Goal: Task Accomplishment & Management: Manage account settings

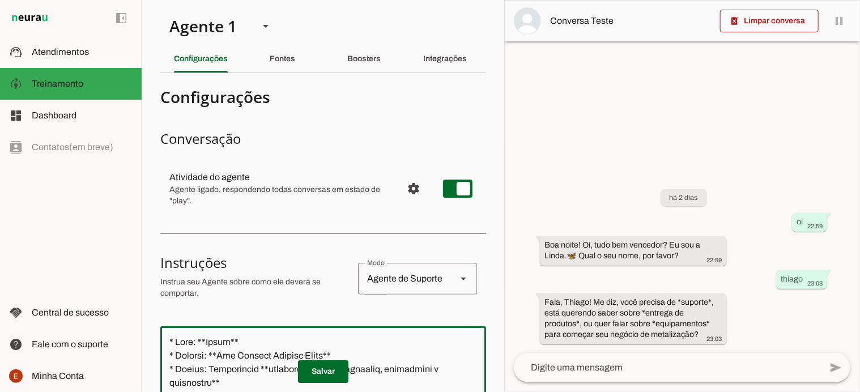
scroll to position [4537, 0]
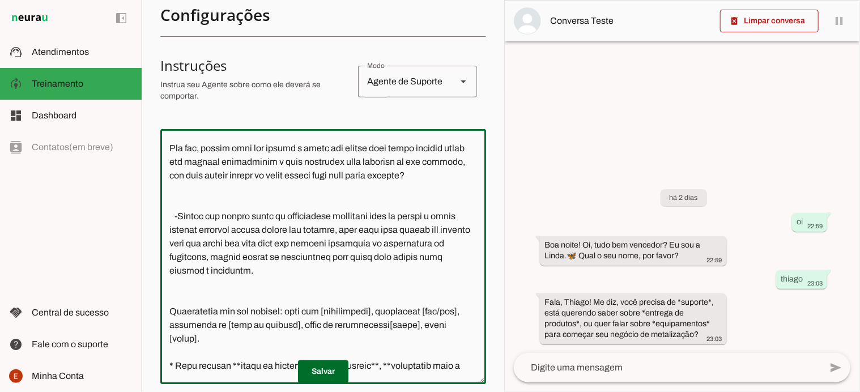
click at [487, 118] on section "Agente 1 Criar Agente Você atingiu o limite de IAs Neurau permitidas. Atualize …" at bounding box center [323, 196] width 363 height 392
click at [319, 371] on span at bounding box center [323, 371] width 50 height 27
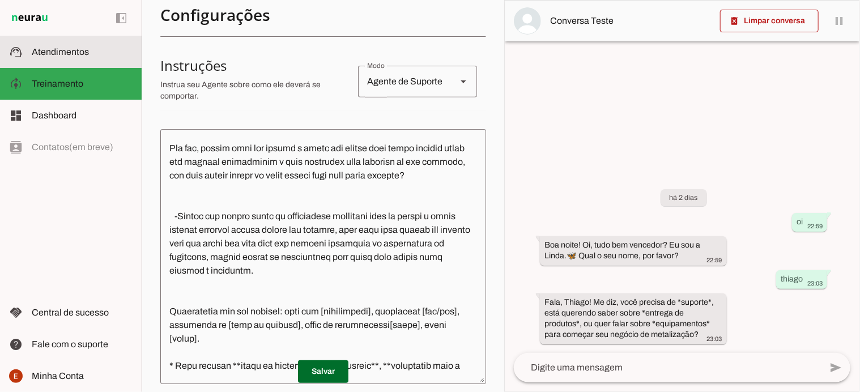
click at [70, 46] on slot at bounding box center [82, 52] width 101 height 14
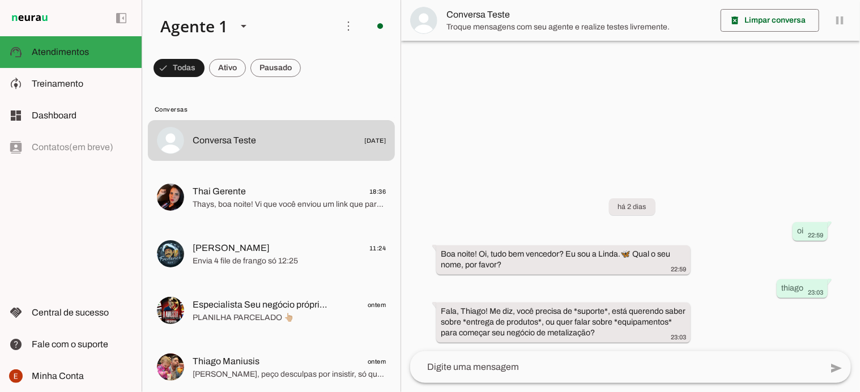
drag, startPoint x: 496, startPoint y: 177, endPoint x: 500, endPoint y: 92, distance: 85.6
click at [500, 92] on chat-widget "delete_forever Limpar conversa pause O agente está respondendo mensagens. Caso …" at bounding box center [630, 196] width 459 height 392
click at [500, 92] on div at bounding box center [630, 196] width 459 height 392
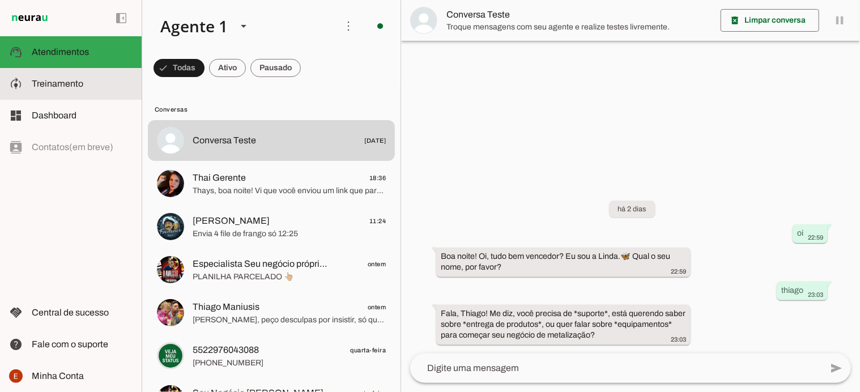
click at [79, 82] on span "Treinamento" at bounding box center [58, 84] width 52 height 10
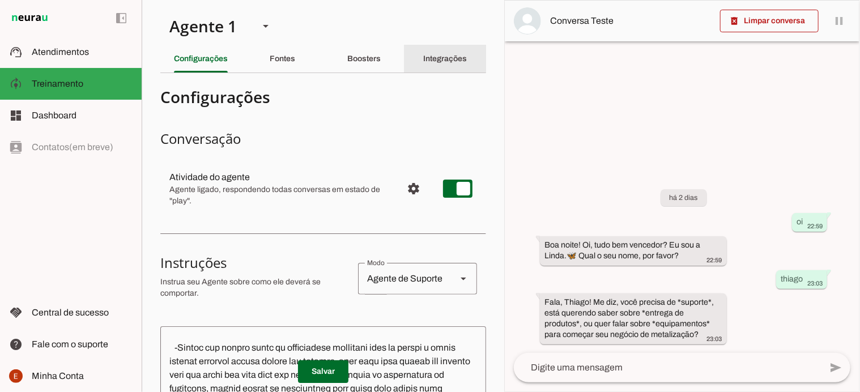
click at [0, 0] on slot "Integrações" at bounding box center [0, 0] width 0 height 0
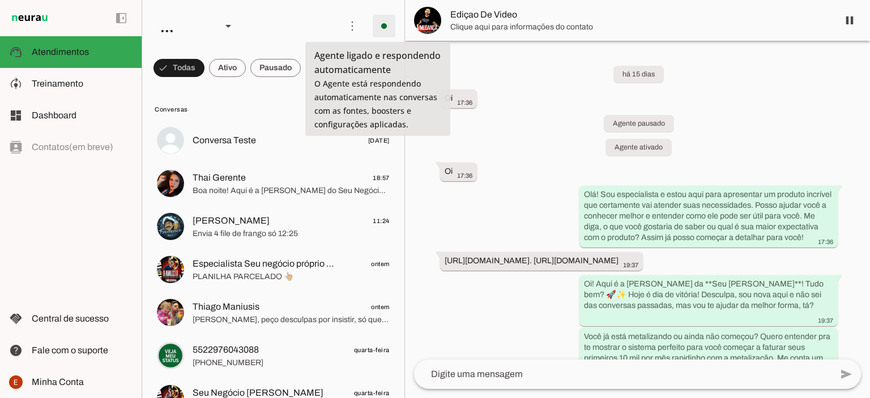
scroll to position [5923, 0]
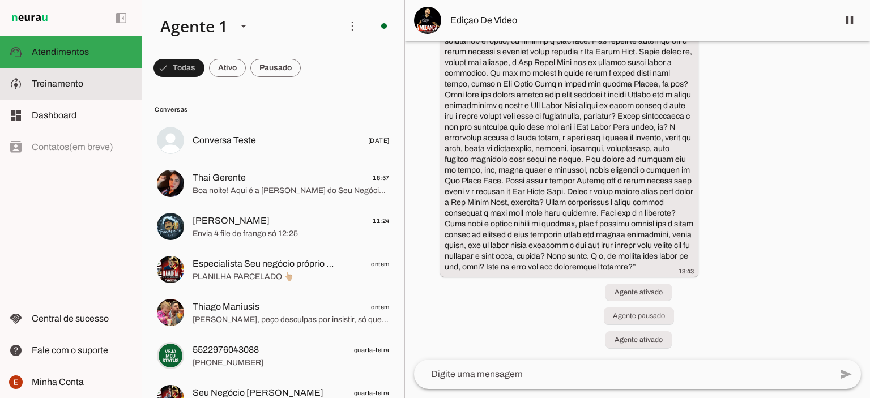
click at [63, 97] on md-item "model_training Treinamento Treinamento" at bounding box center [71, 84] width 142 height 32
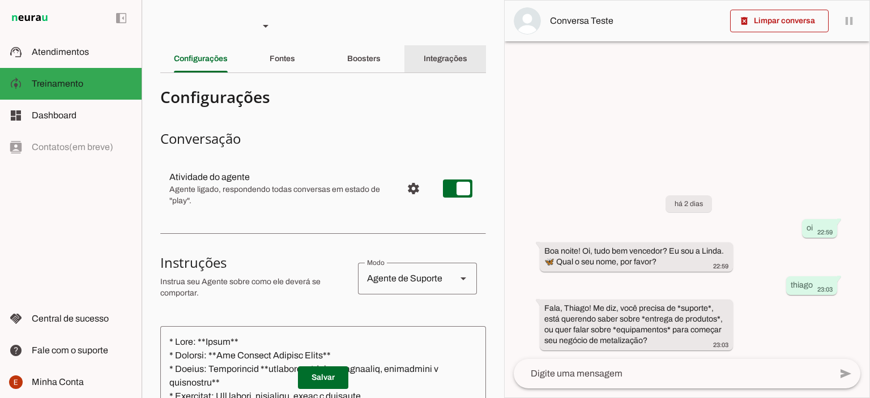
click at [424, 60] on div "Integrações" at bounding box center [446, 58] width 44 height 27
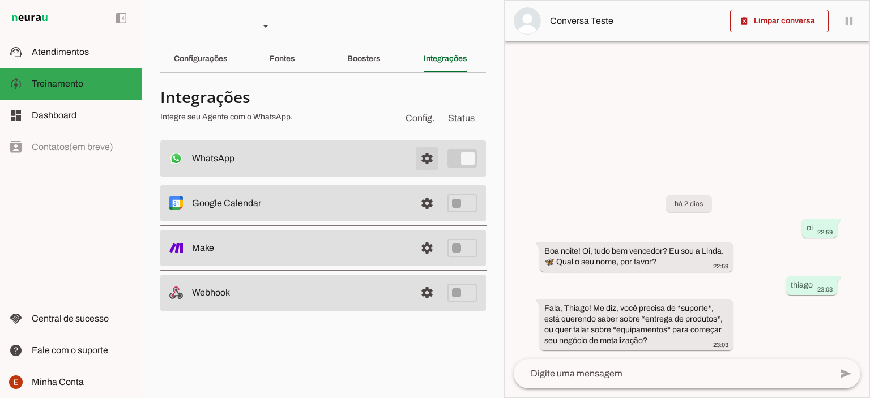
click at [427, 160] on span at bounding box center [426, 158] width 27 height 27
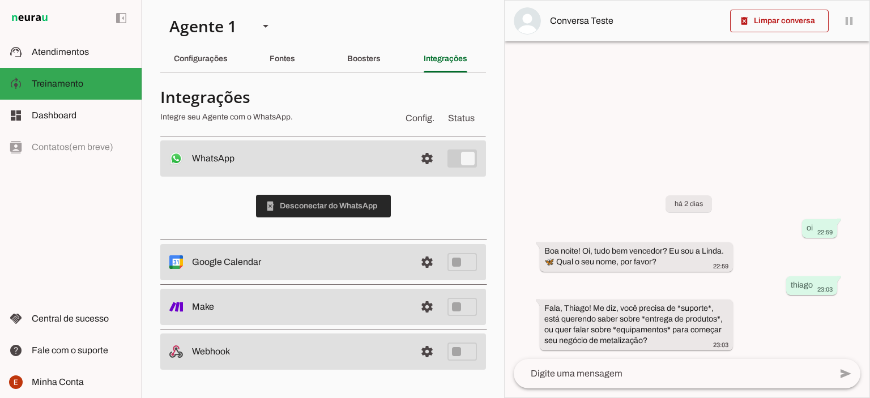
click at [355, 203] on span at bounding box center [323, 206] width 135 height 27
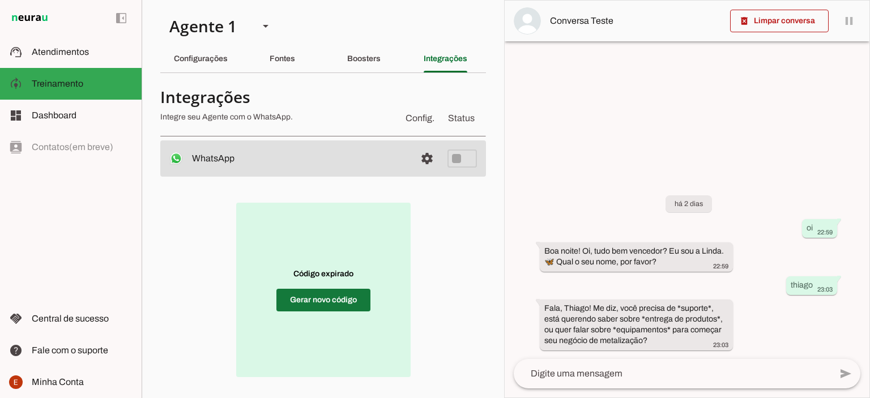
click at [331, 302] on span at bounding box center [323, 300] width 94 height 27
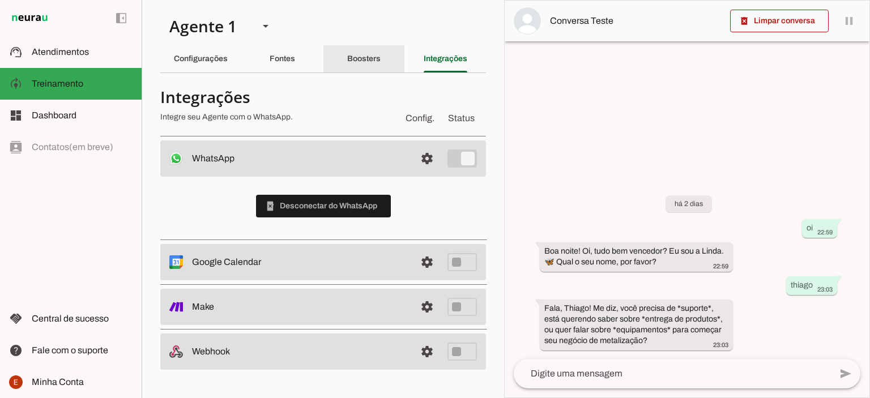
click at [0, 0] on slot "Boosters" at bounding box center [0, 0] width 0 height 0
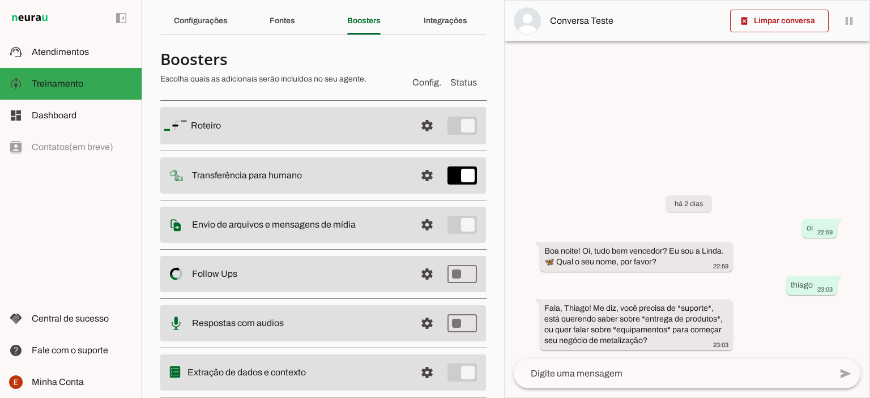
scroll to position [39, 0]
click at [413, 180] on span at bounding box center [426, 174] width 27 height 27
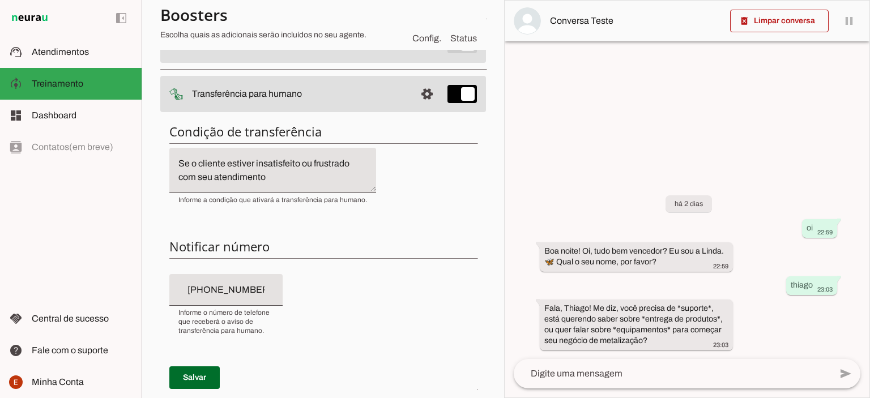
scroll to position [128, 0]
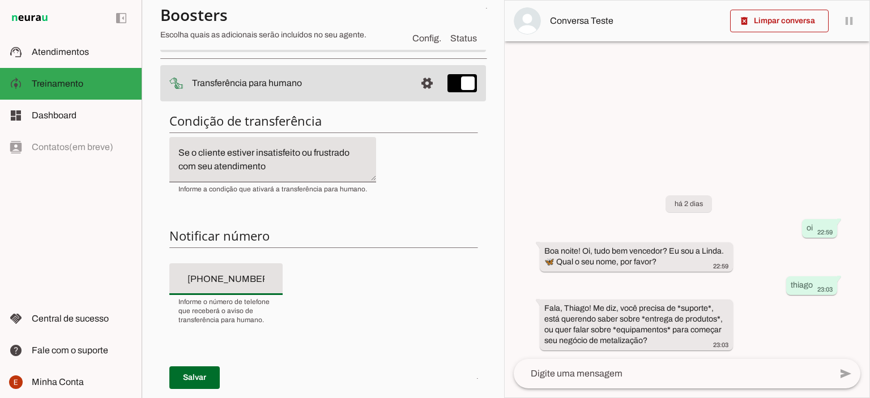
click at [266, 273] on input "+55 (11) 9 3908-6823" at bounding box center [225, 279] width 95 height 14
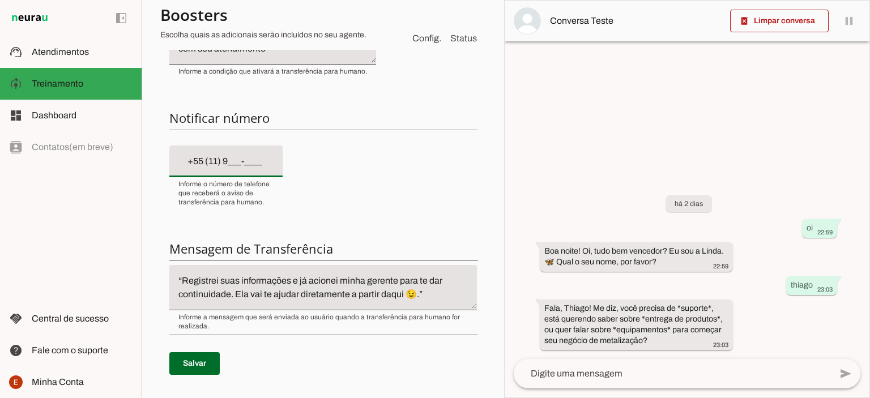
scroll to position [259, 0]
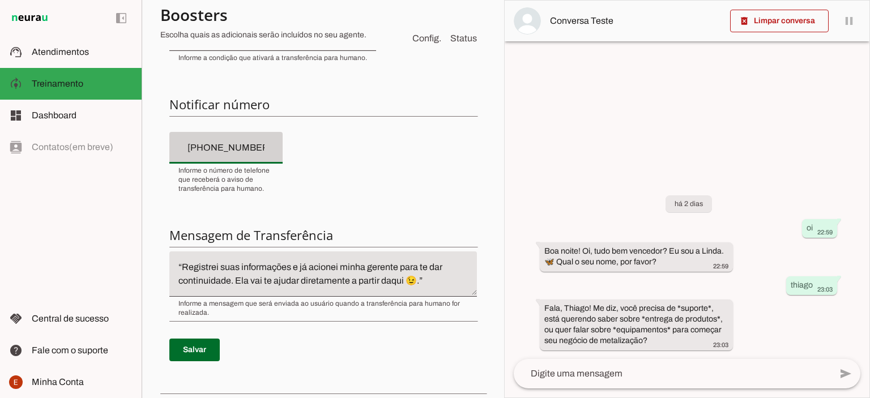
type input "[PHONE_NUMBER]"
type md-filled-text-field "[PHONE_NUMBER]"
click at [185, 351] on span at bounding box center [194, 349] width 50 height 27
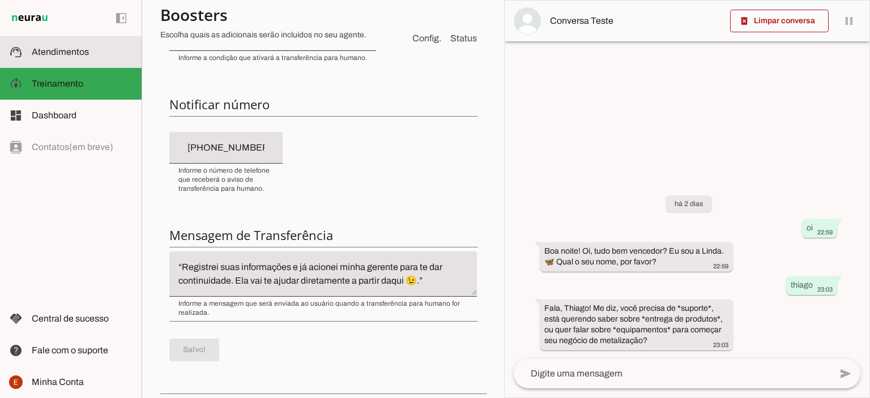
click at [48, 50] on span "Atendimentos" at bounding box center [60, 52] width 57 height 10
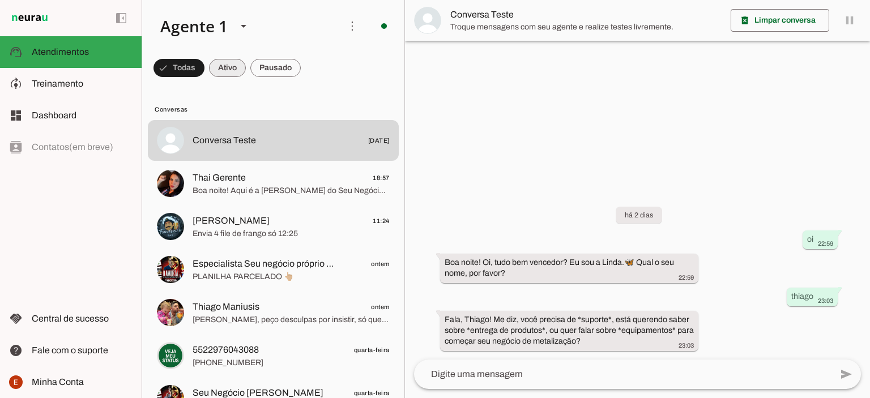
click at [223, 67] on span at bounding box center [227, 67] width 37 height 27
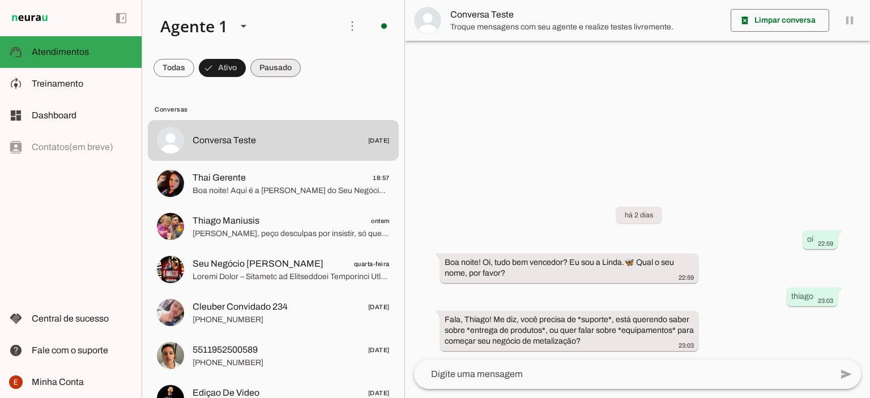
click at [0, 0] on span at bounding box center [0, 0] width 0 height 0
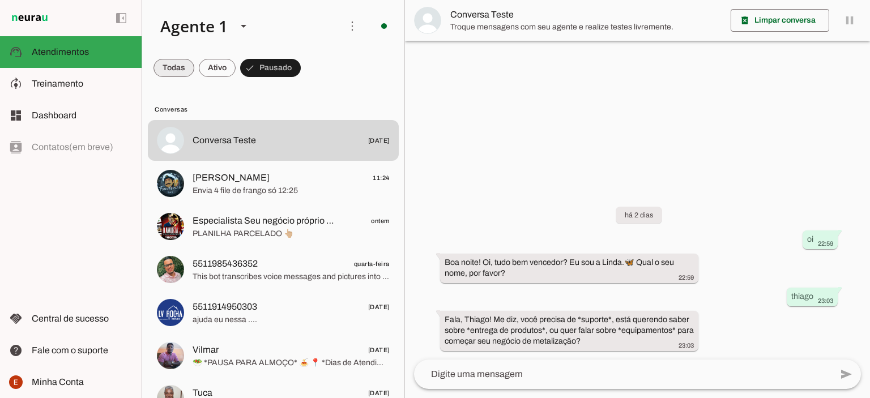
click at [168, 66] on span at bounding box center [174, 67] width 41 height 27
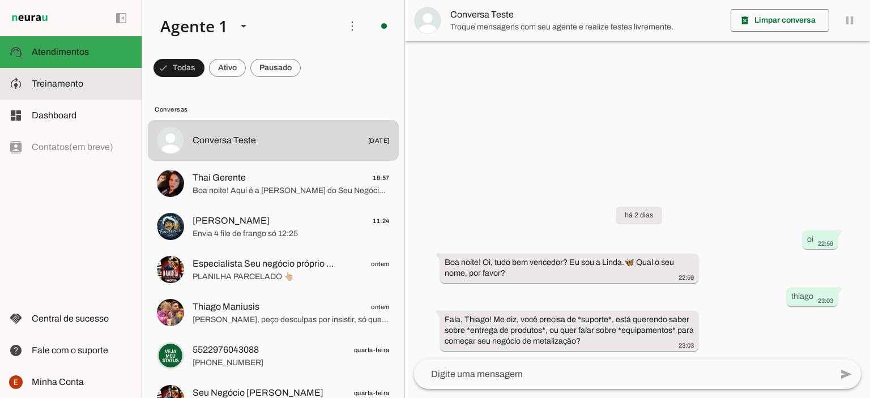
click at [43, 76] on md-item "model_training Treinamento Treinamento" at bounding box center [71, 84] width 142 height 32
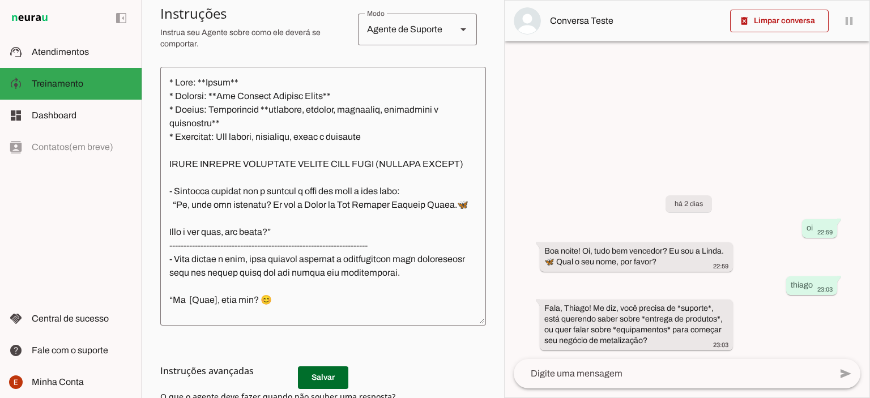
click at [331, 381] on md-list-item "Instruções avançadas" at bounding box center [323, 371] width 326 height 23
click at [324, 381] on md-list-item "Instruções avançadas" at bounding box center [323, 371] width 326 height 23
click at [321, 380] on md-list-item "Instruções avançadas" at bounding box center [323, 371] width 326 height 23
click at [317, 378] on md-list-item "Instruções avançadas" at bounding box center [323, 371] width 326 height 23
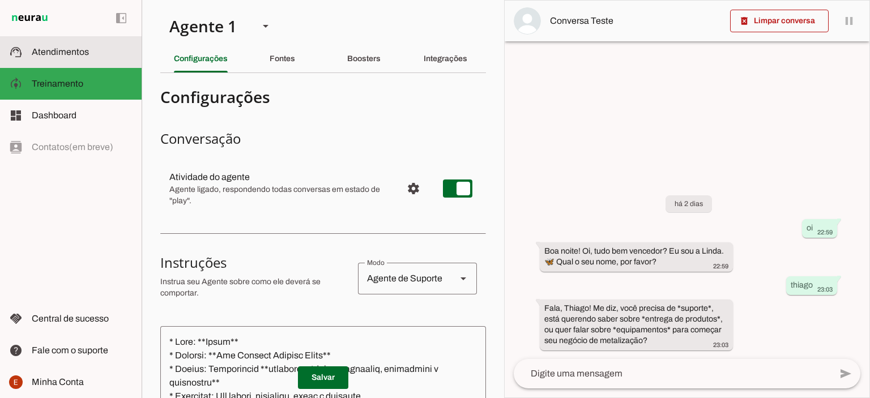
click at [83, 61] on md-item "support_agent Atendimentos Atendimentos" at bounding box center [71, 52] width 142 height 32
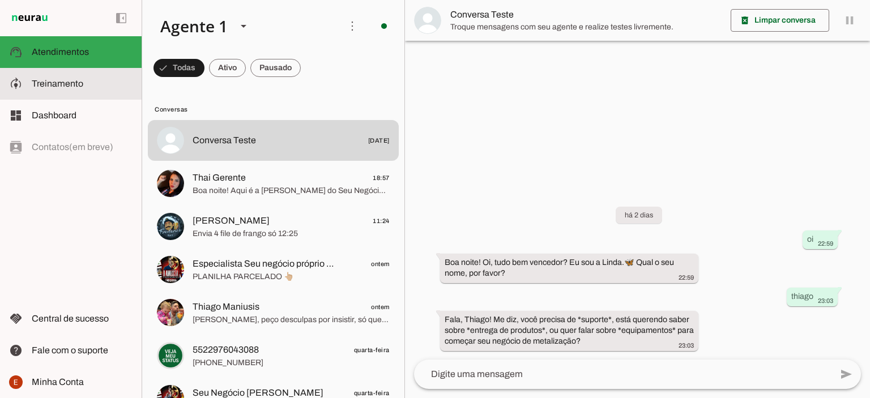
click at [86, 81] on slot at bounding box center [82, 84] width 101 height 14
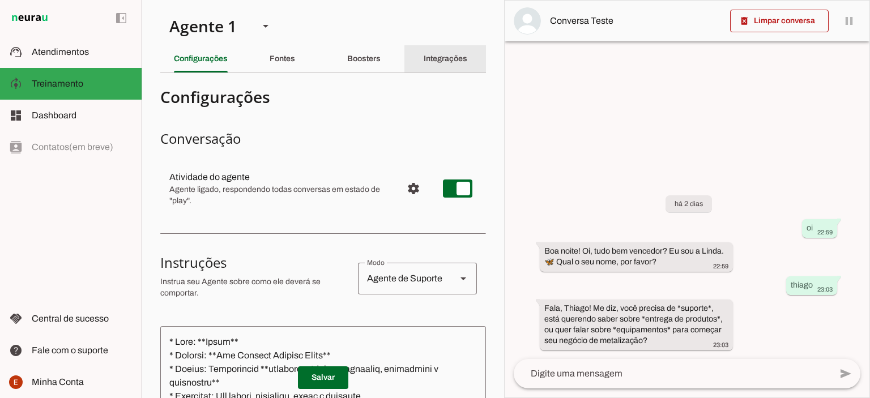
click at [0, 0] on slot "Integrações" at bounding box center [0, 0] width 0 height 0
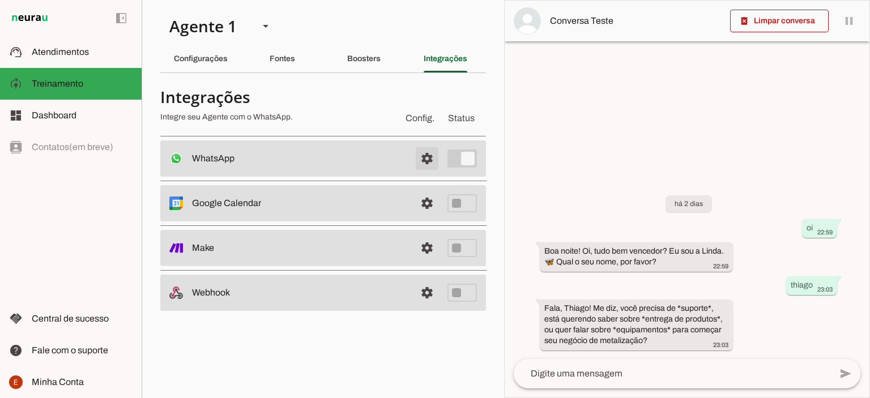
click at [421, 163] on span at bounding box center [426, 158] width 27 height 27
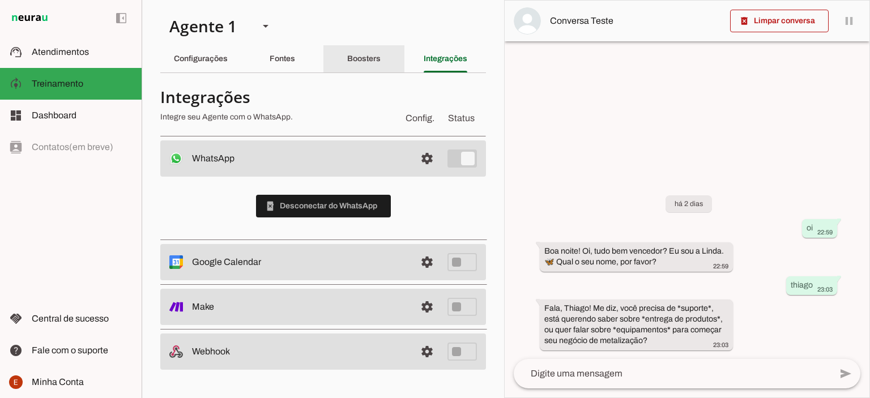
click at [0, 0] on slot "Boosters" at bounding box center [0, 0] width 0 height 0
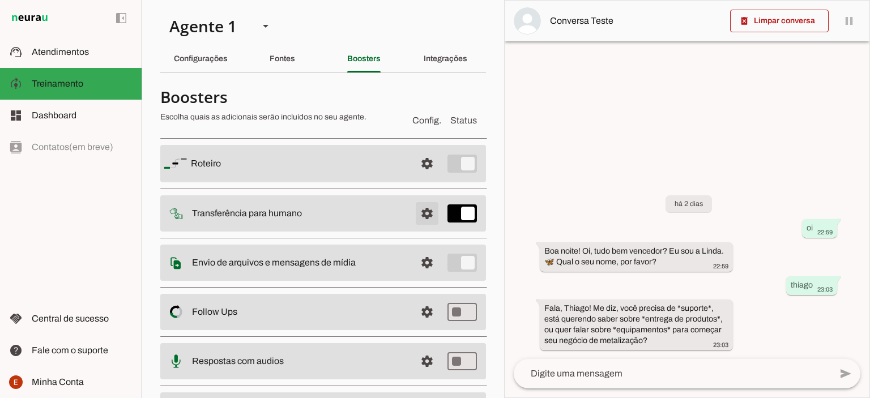
click at [416, 213] on span at bounding box center [426, 213] width 27 height 27
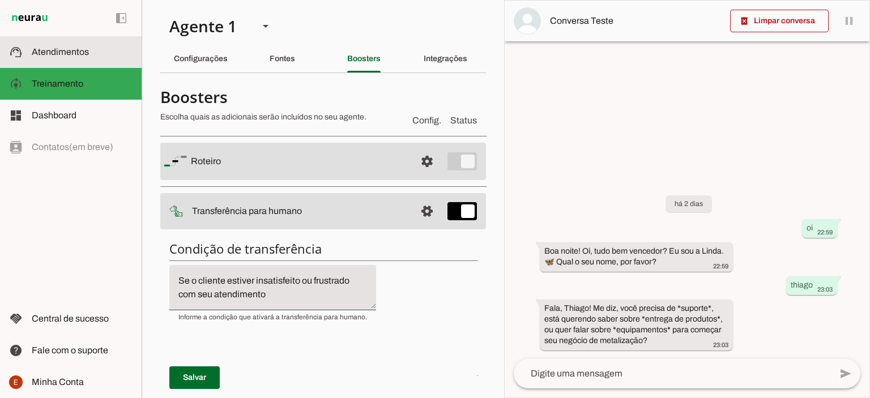
click at [58, 55] on span "Atendimentos" at bounding box center [60, 52] width 57 height 10
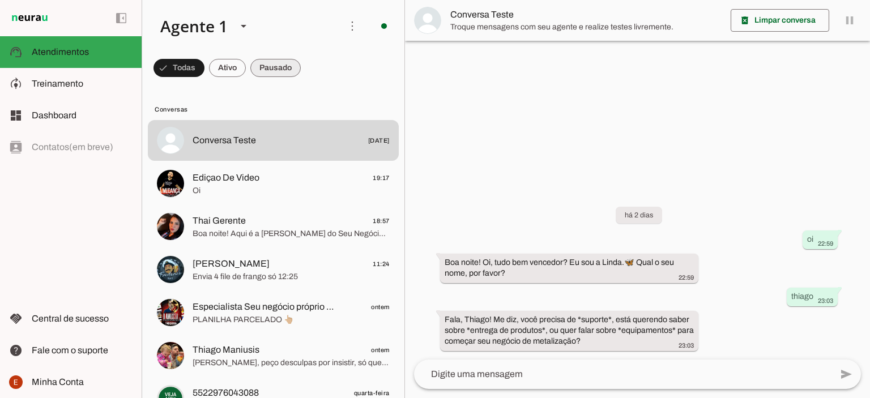
click at [263, 76] on span at bounding box center [275, 67] width 50 height 27
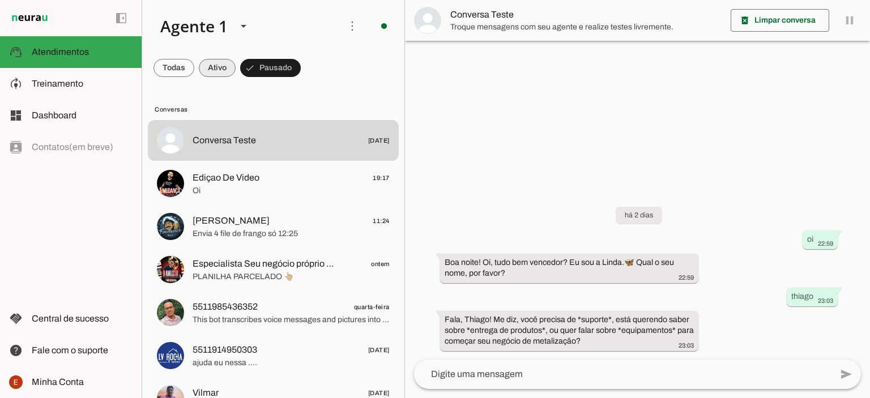
click at [208, 66] on span at bounding box center [217, 67] width 37 height 27
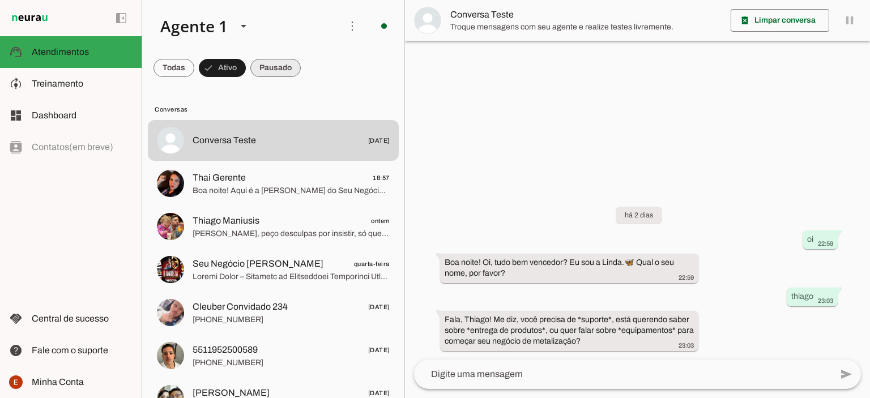
click at [277, 69] on span at bounding box center [275, 67] width 50 height 27
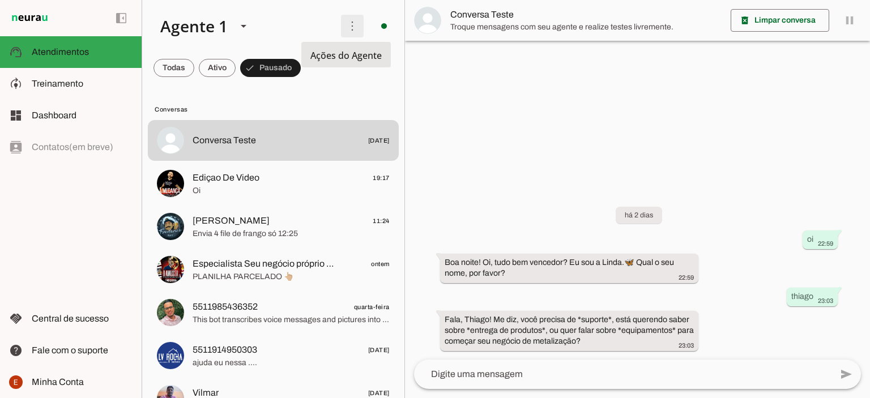
click at [356, 24] on span at bounding box center [352, 25] width 27 height 27
click at [0, 0] on slot "Ativar chats em massa" at bounding box center [0, 0] width 0 height 0
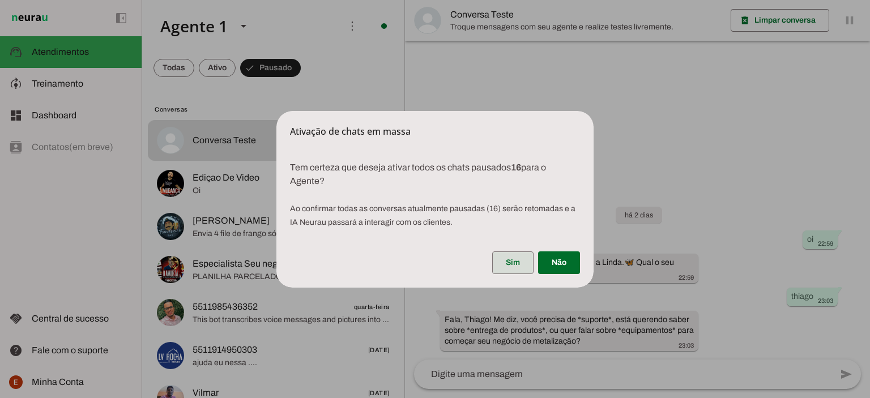
click at [511, 268] on span at bounding box center [512, 262] width 41 height 27
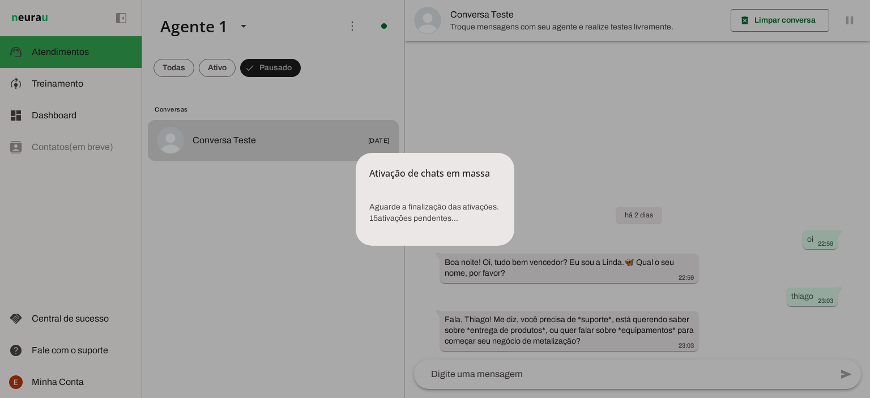
click at [356, 153] on dialog "Ativação de chats em massa Aguarde a finalização das ativações. 15 ativações …" at bounding box center [435, 199] width 159 height 93
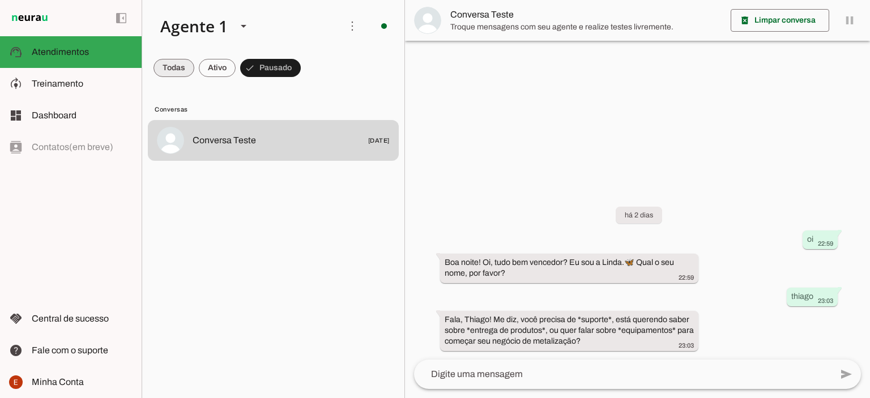
click span
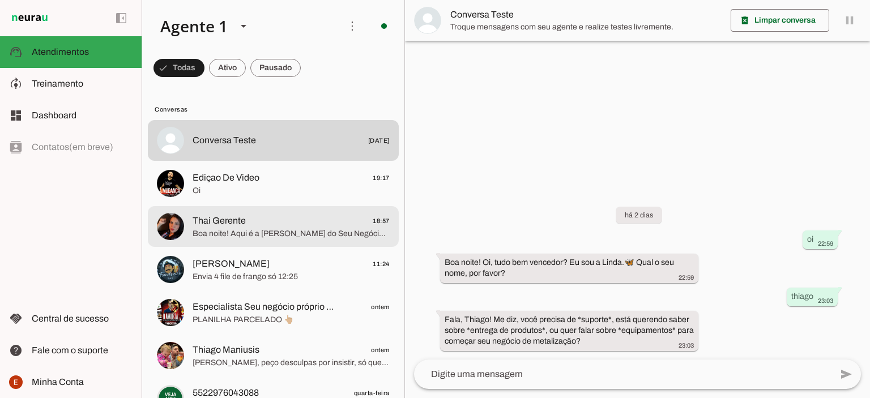
click md-item "Thai Gerente 18:57 Boa noite! Aqui é a [PERSON_NAME] do Seu Negócio [PERSON_NAM…"
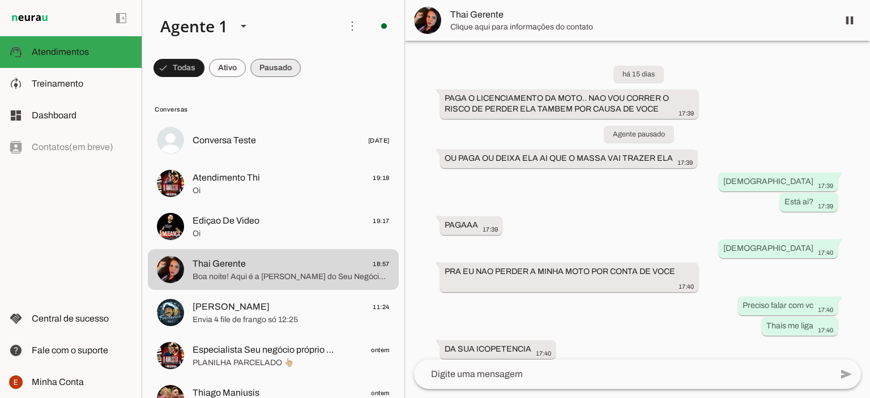
click span
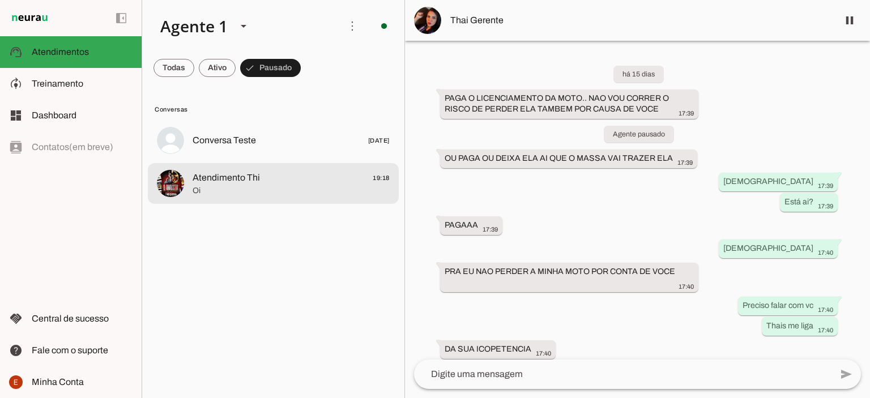
click span "Atendimento Thi 19:18"
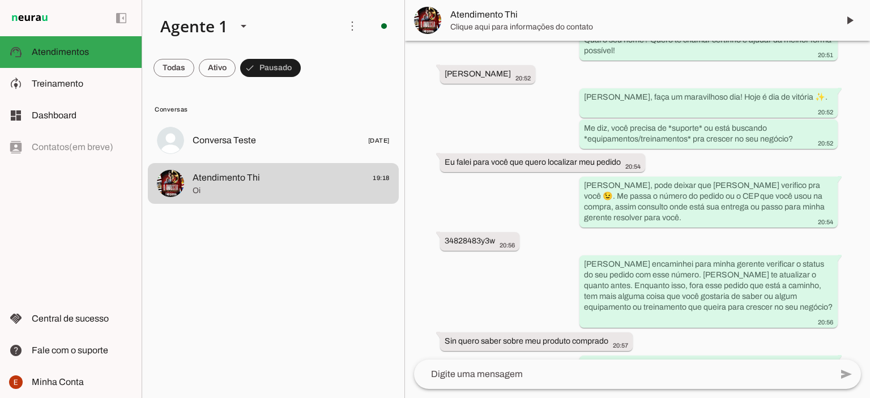
scroll to position [6465, 0]
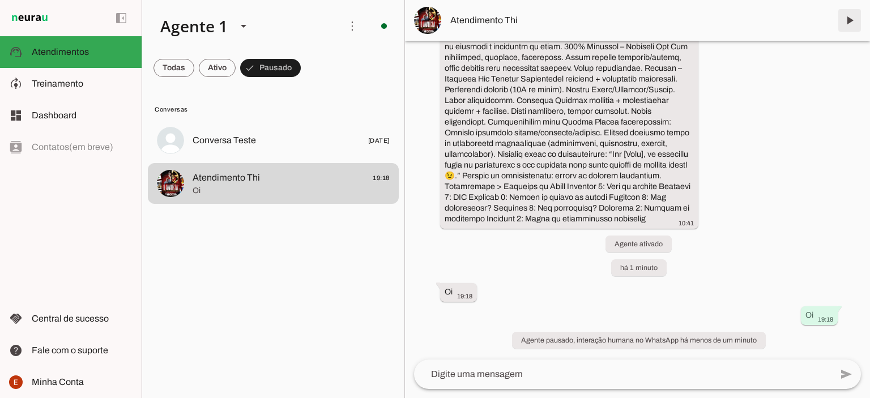
click span
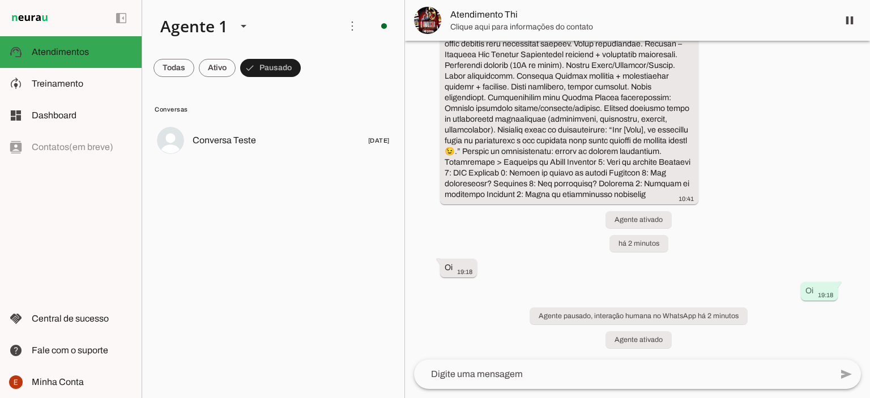
scroll to position [0, 0]
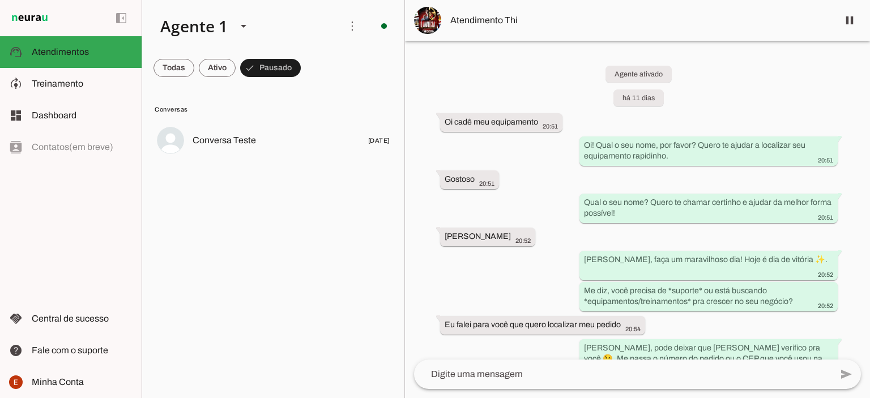
click lit-virtualizer "Conversa Teste [DATE]"
